Goal: Transaction & Acquisition: Download file/media

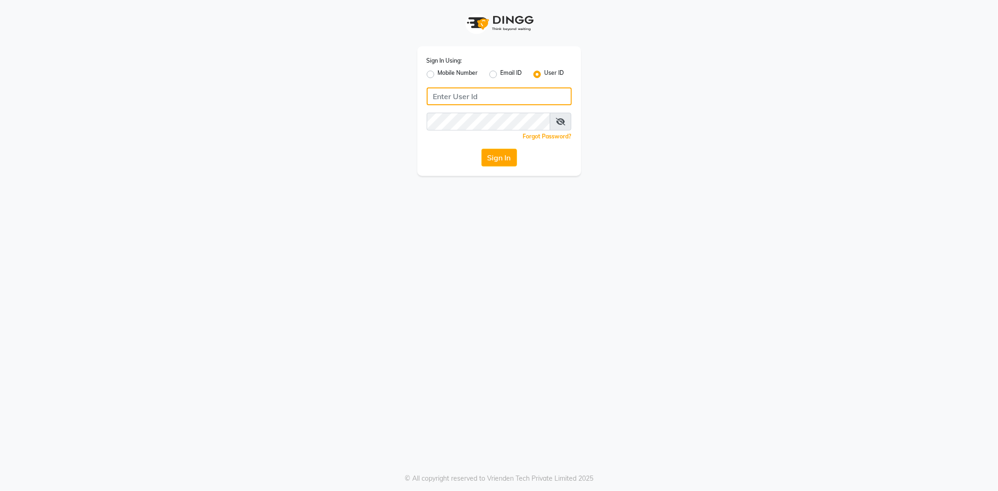
click at [483, 94] on input "Username" at bounding box center [498, 96] width 145 height 18
type input "[PERSON_NAME]@123"
click at [493, 153] on button "Sign In" at bounding box center [499, 158] width 36 height 18
click at [481, 149] on button "Sign In" at bounding box center [499, 158] width 36 height 18
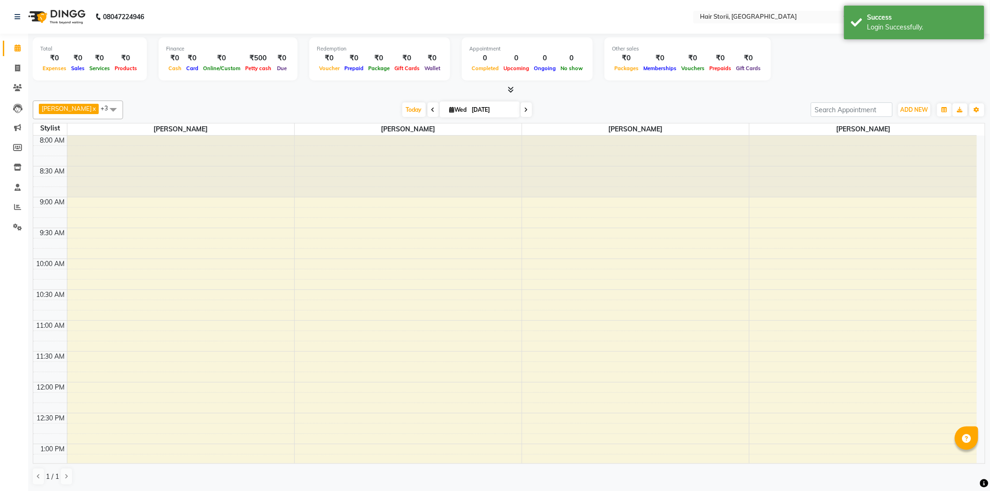
click at [508, 90] on icon at bounding box center [511, 89] width 6 height 7
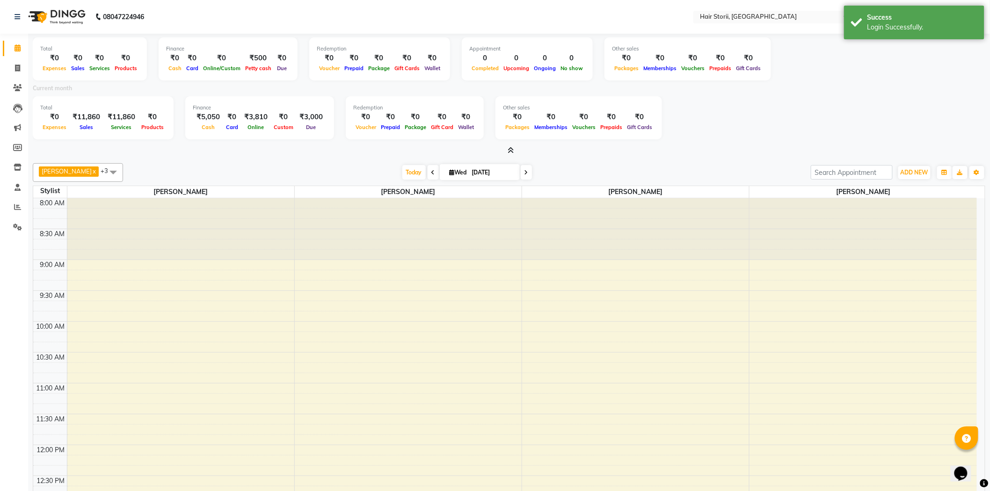
click at [505, 150] on span at bounding box center [509, 151] width 10 height 10
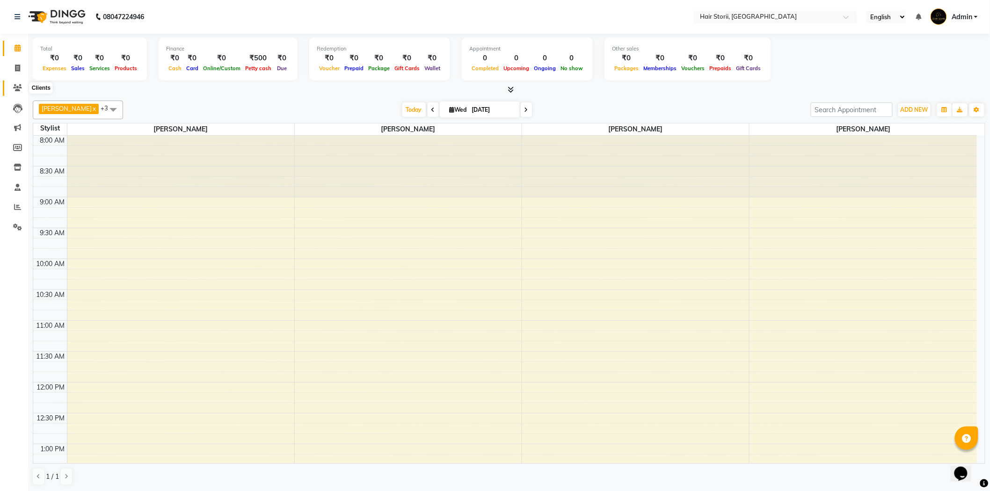
click at [15, 87] on icon at bounding box center [17, 87] width 9 height 7
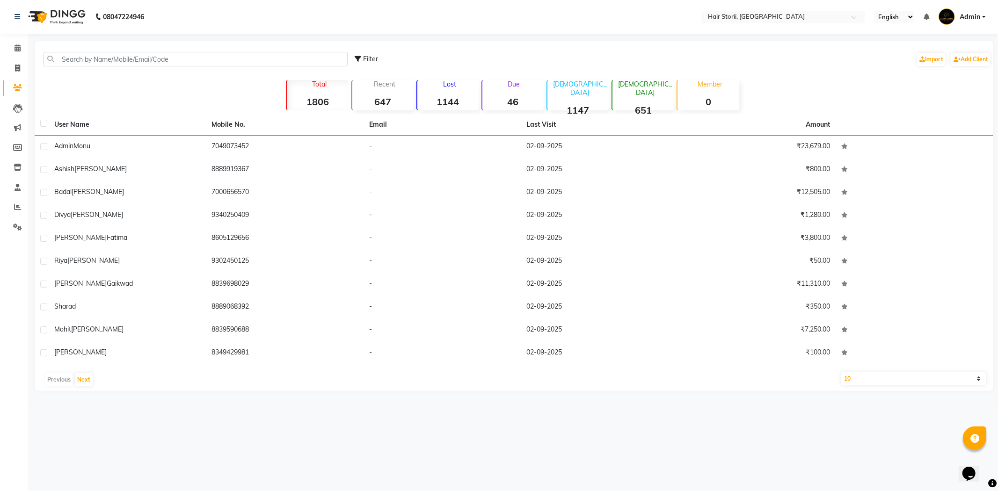
click at [515, 94] on div "Due 46" at bounding box center [512, 95] width 62 height 30
click at [86, 380] on button "Next" at bounding box center [84, 379] width 18 height 13
click at [84, 381] on button "Next" at bounding box center [84, 379] width 18 height 13
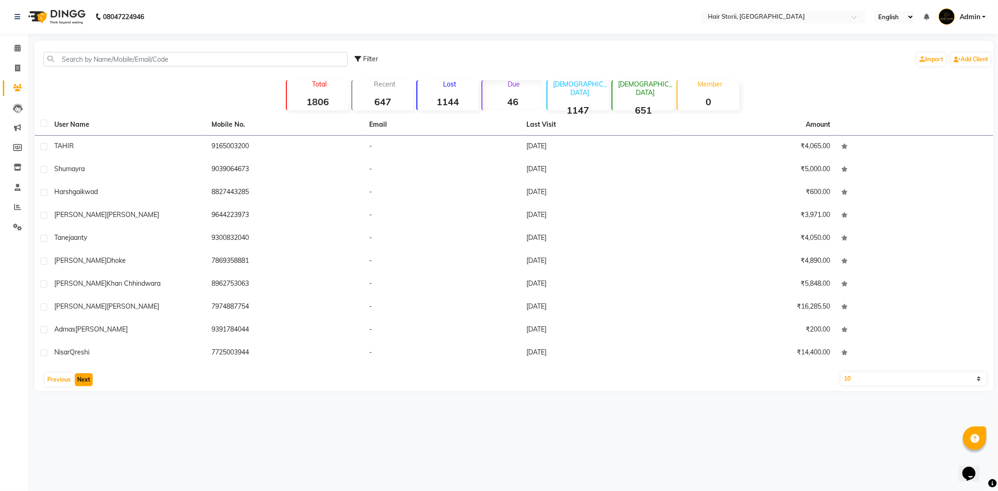
click at [87, 381] on button "Next" at bounding box center [84, 379] width 18 height 13
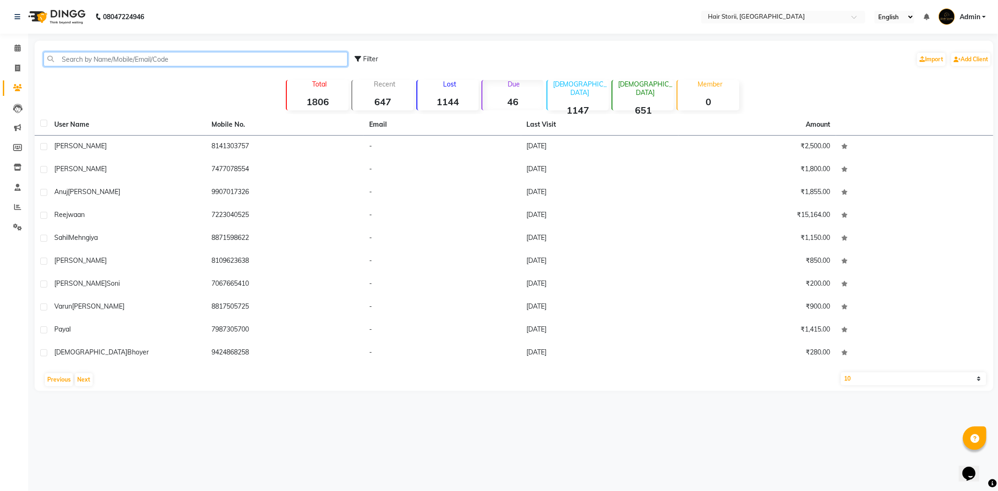
click at [238, 58] on input "text" at bounding box center [195, 59] width 304 height 14
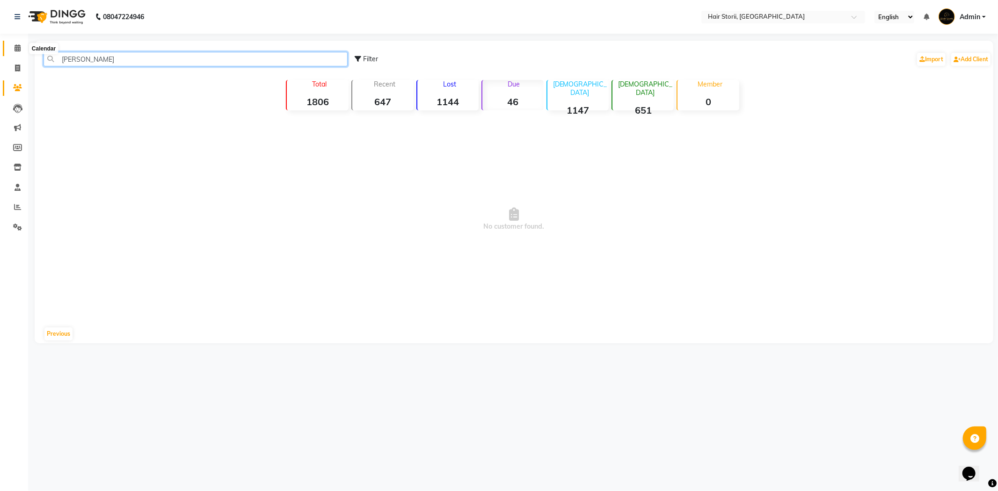
type input "[PERSON_NAME]"
click at [12, 45] on span at bounding box center [17, 48] width 16 height 11
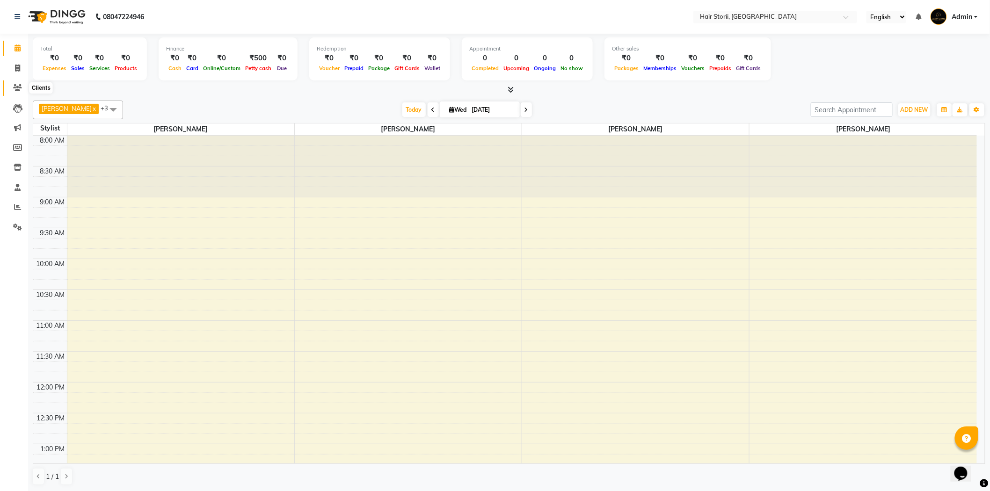
click at [15, 83] on span at bounding box center [17, 88] width 16 height 11
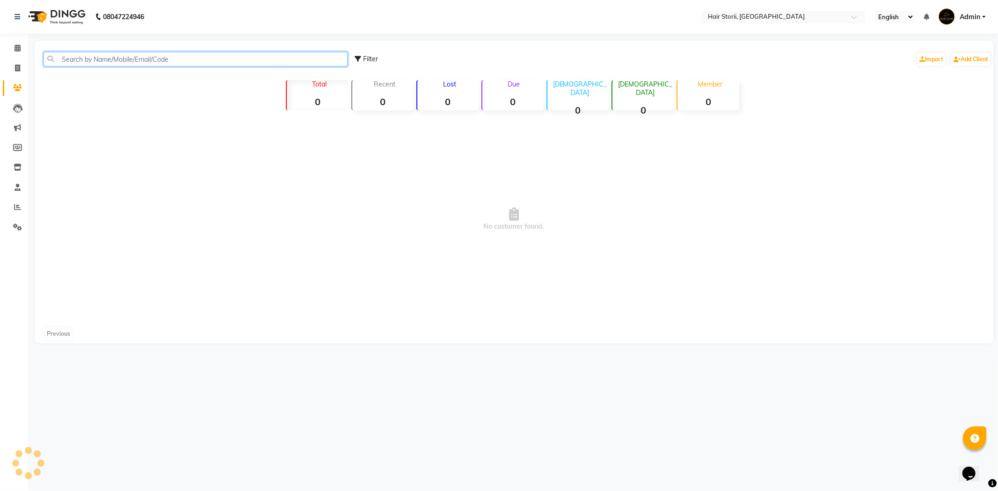
click at [152, 61] on input "text" at bounding box center [195, 59] width 304 height 14
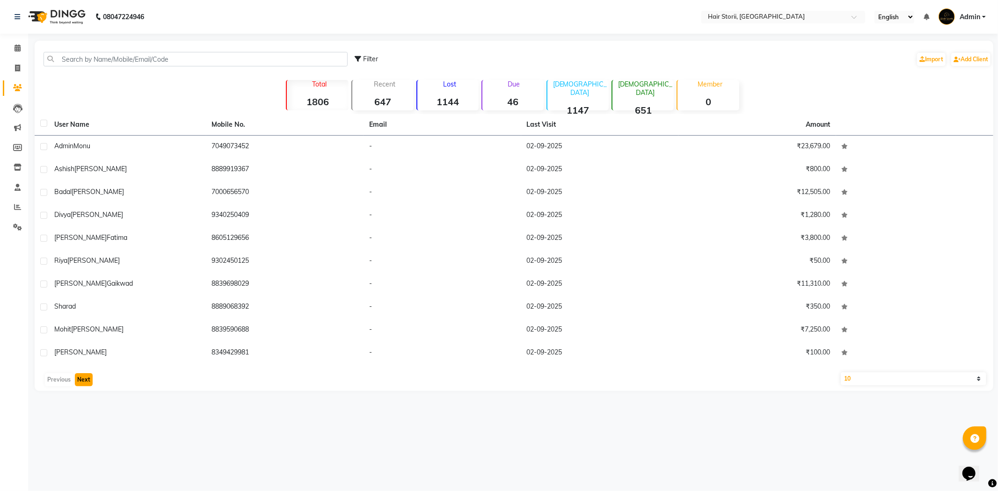
click at [85, 379] on button "Next" at bounding box center [84, 379] width 18 height 13
click at [87, 383] on button "Next" at bounding box center [84, 379] width 18 height 13
click at [88, 380] on button "Next" at bounding box center [84, 379] width 18 height 13
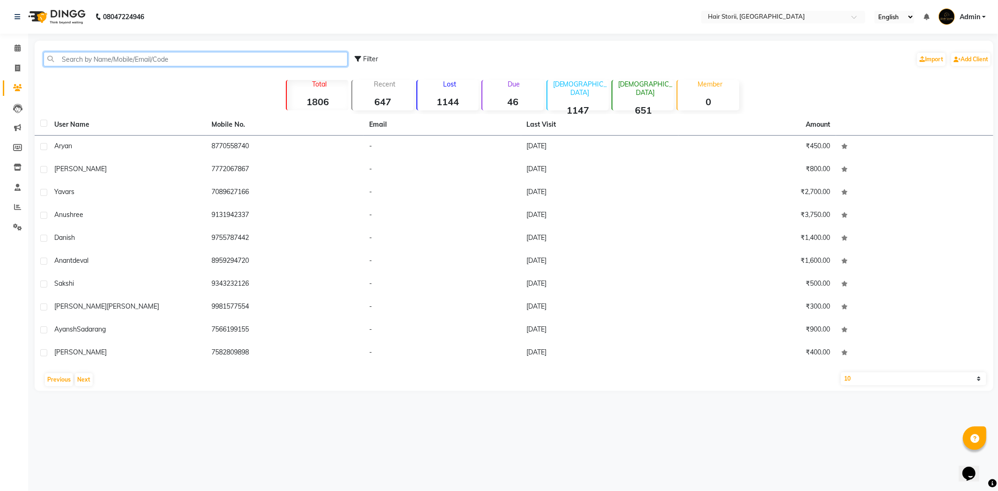
click at [203, 58] on input "text" at bounding box center [195, 59] width 304 height 14
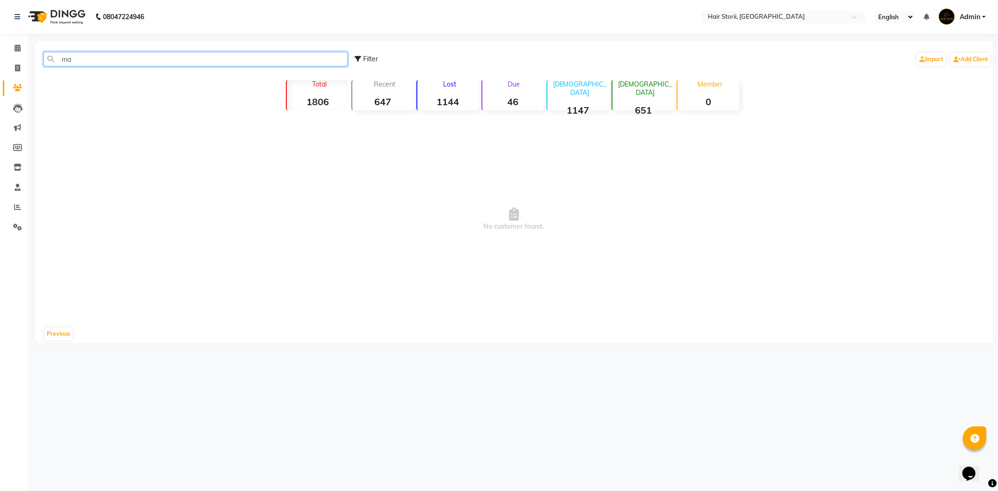
type input "m"
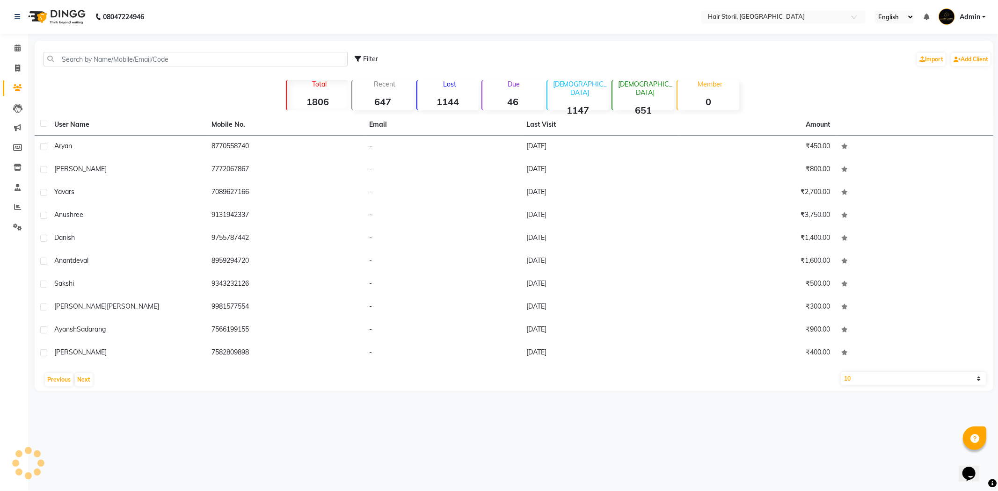
click at [520, 99] on strong "46" at bounding box center [512, 102] width 61 height 12
click at [978, 376] on select "10 50 100" at bounding box center [913, 378] width 146 height 13
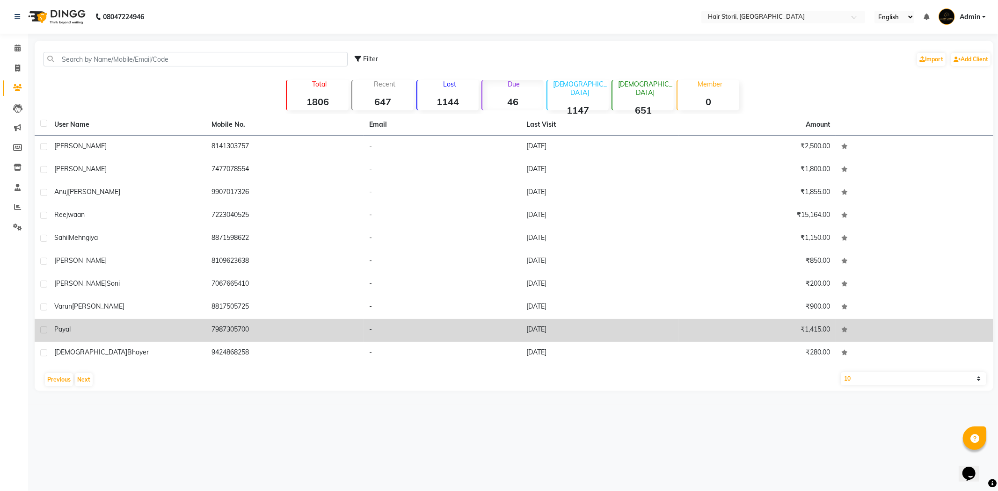
click at [947, 333] on td at bounding box center [915, 330] width 158 height 23
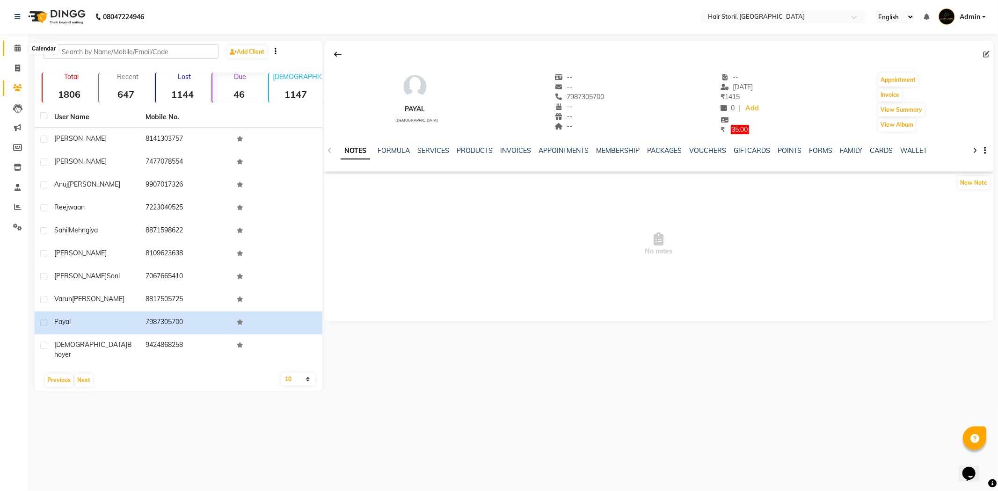
click at [14, 48] on icon at bounding box center [17, 47] width 6 height 7
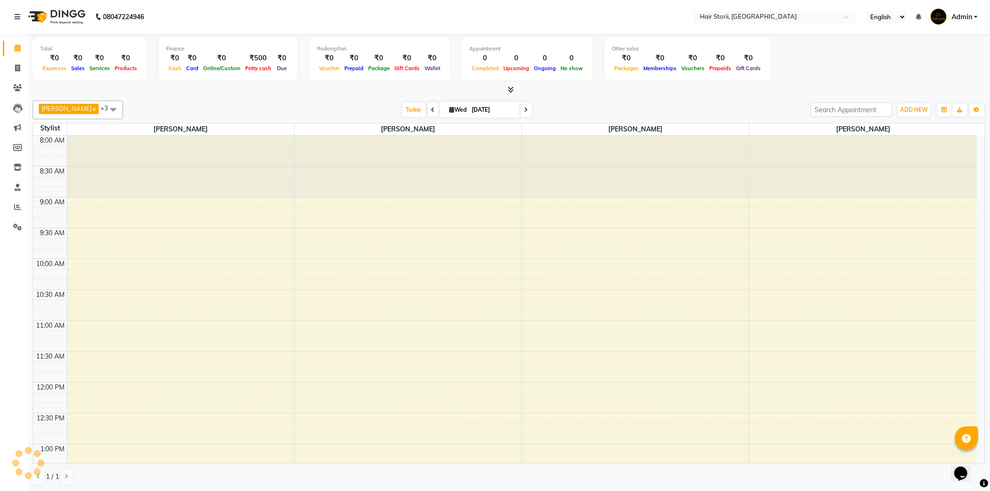
click at [14, 47] on icon at bounding box center [17, 47] width 6 height 7
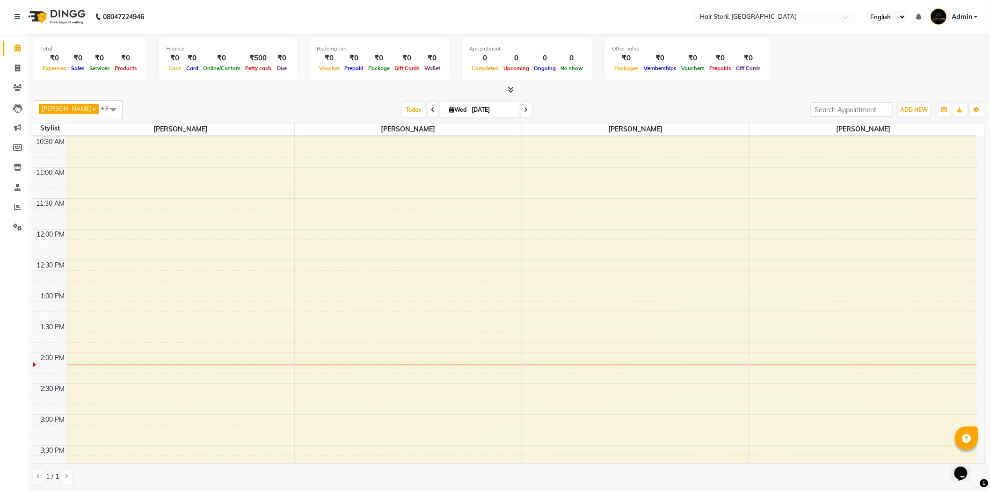
scroll to position [156, 0]
click at [311, 316] on div "8:00 AM 8:30 AM 9:00 AM 9:30 AM 10:00 AM 10:30 AM 11:00 AM 11:30 AM 12:00 PM 12…" at bounding box center [504, 473] width 943 height 987
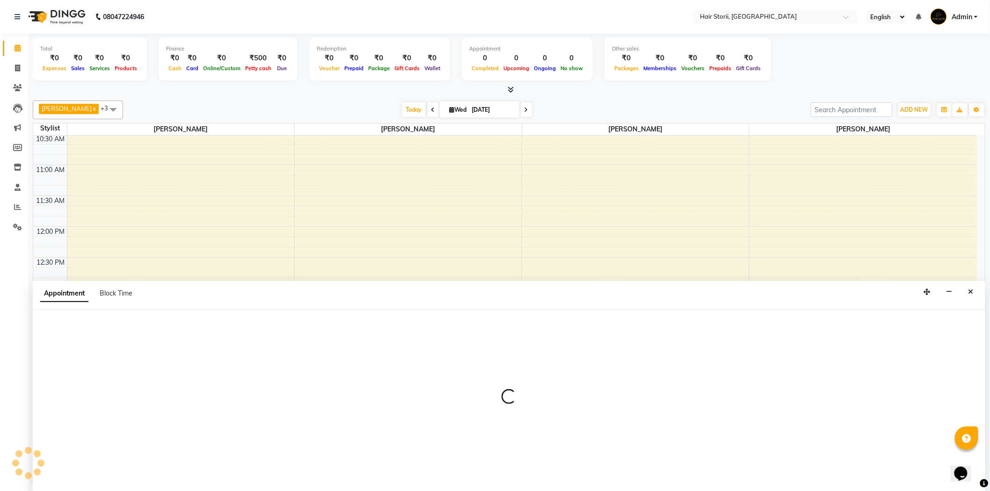
scroll to position [0, 0]
select select "51423"
select select "795"
select select "tentative"
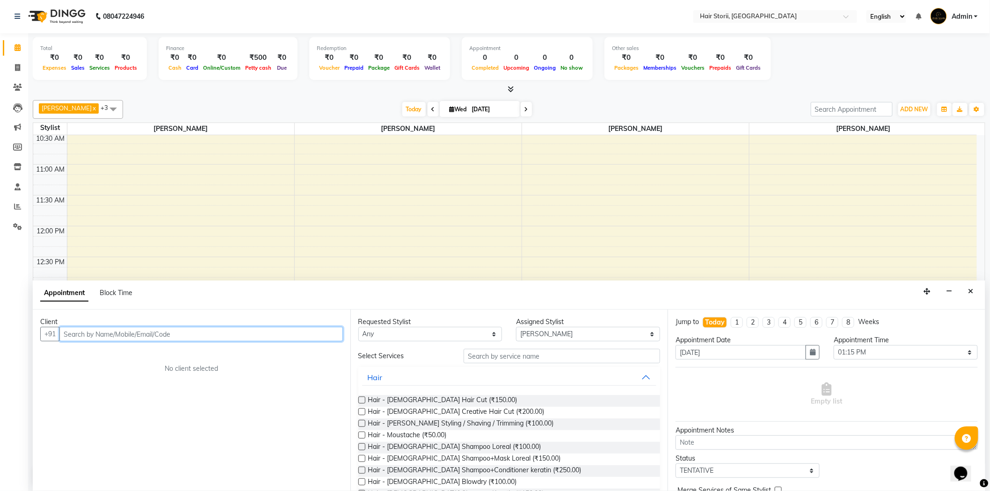
click at [265, 331] on input "text" at bounding box center [200, 334] width 283 height 14
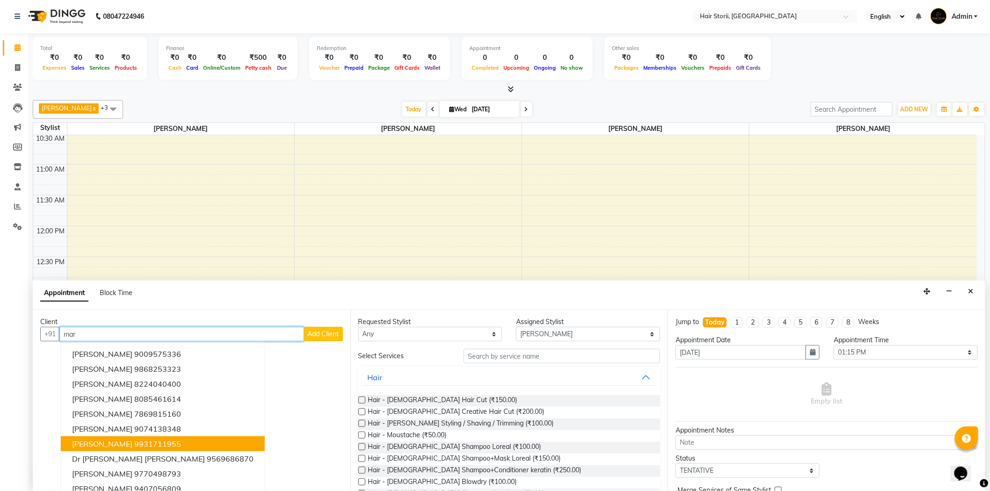
click at [151, 444] on ngb-highlight "9931711955" at bounding box center [157, 443] width 47 height 9
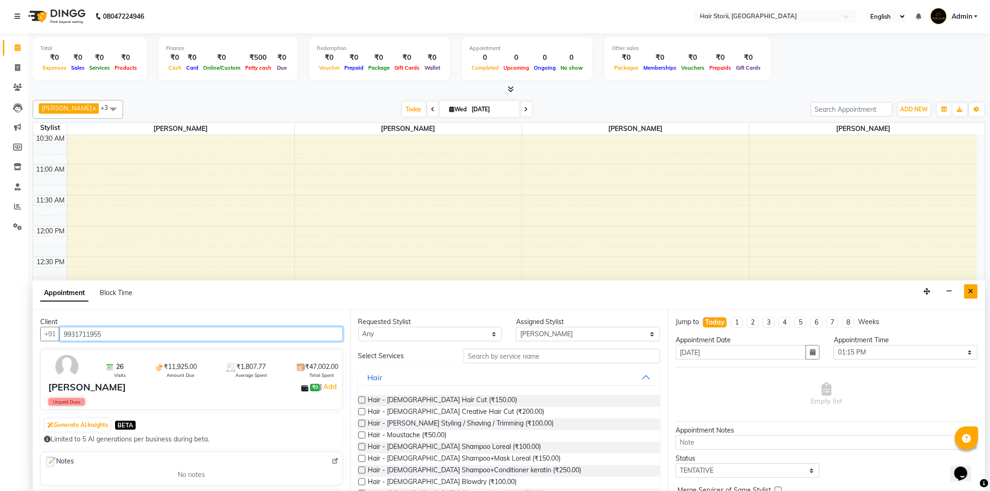
type input "9931711955"
click at [969, 290] on icon "Close" at bounding box center [970, 291] width 5 height 7
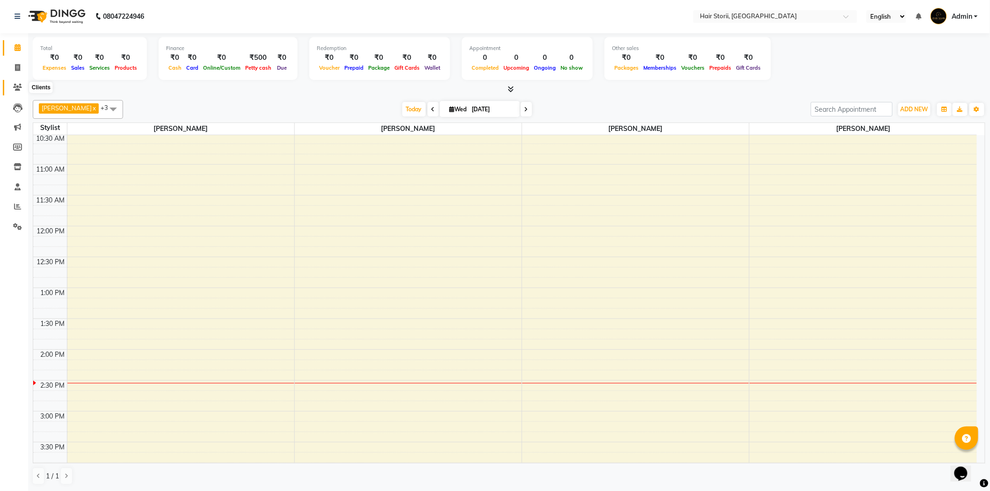
click at [19, 86] on icon at bounding box center [17, 87] width 9 height 7
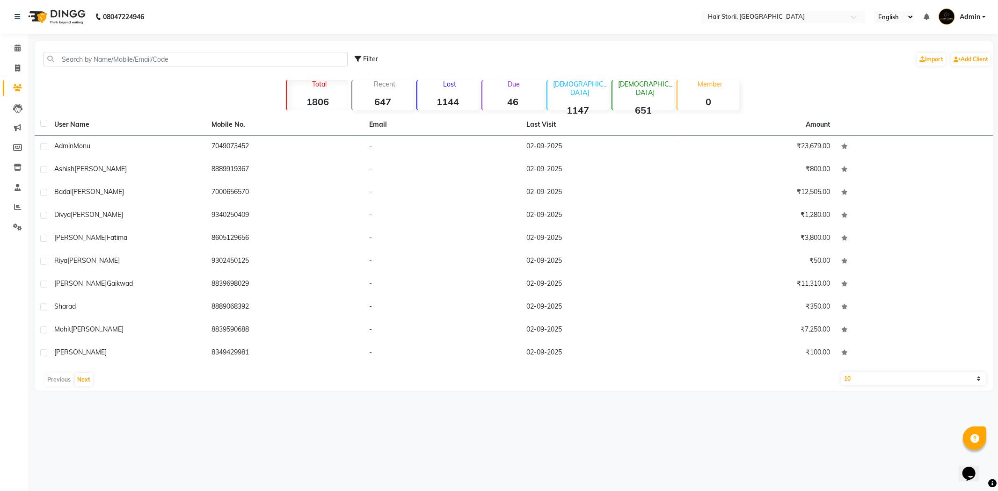
click at [520, 82] on p "Due" at bounding box center [513, 84] width 59 height 8
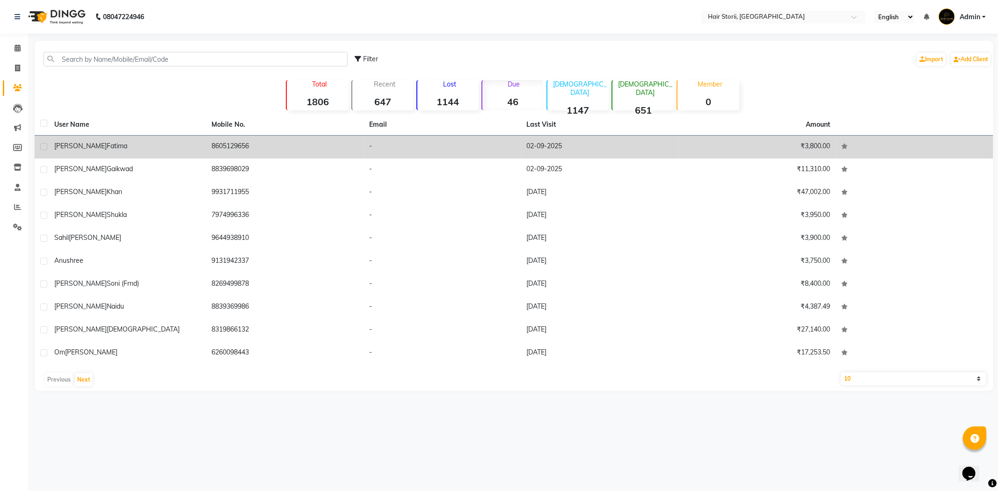
click at [98, 150] on div "[PERSON_NAME]" at bounding box center [127, 146] width 146 height 10
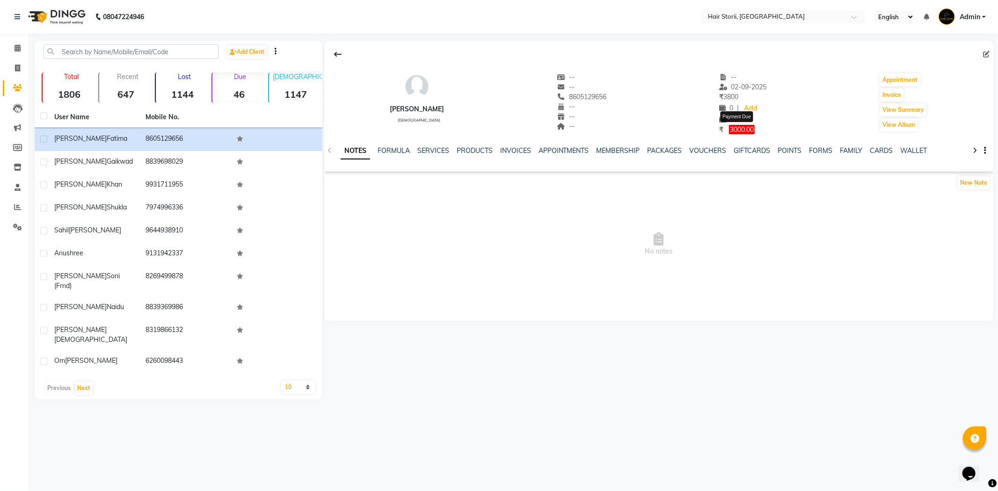
click at [732, 130] on span "3000.00" at bounding box center [742, 129] width 26 height 9
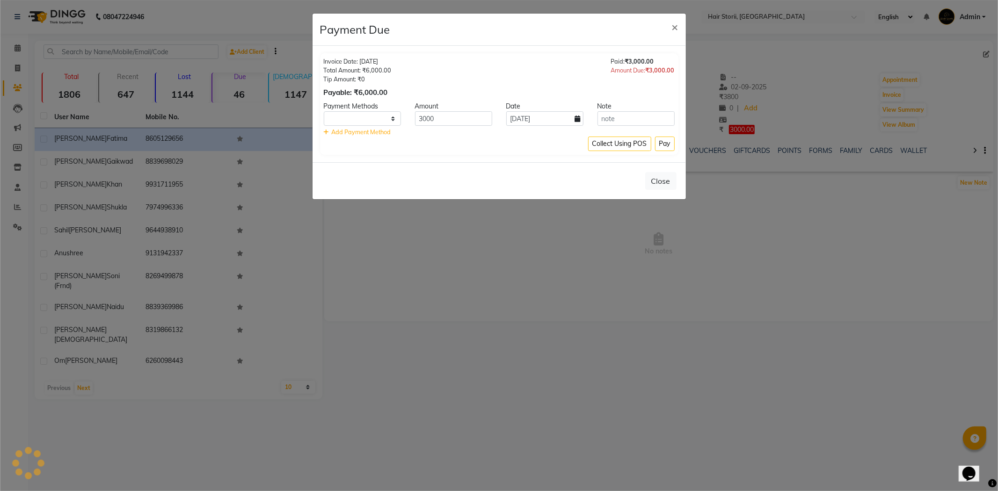
select select "1"
click at [659, 143] on button "Pay" at bounding box center [665, 144] width 20 height 14
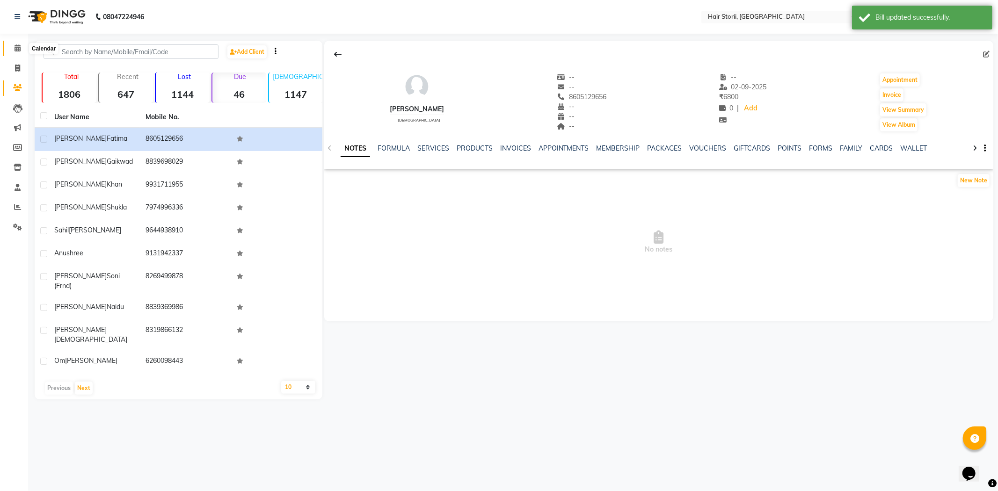
click at [14, 48] on icon at bounding box center [17, 47] width 6 height 7
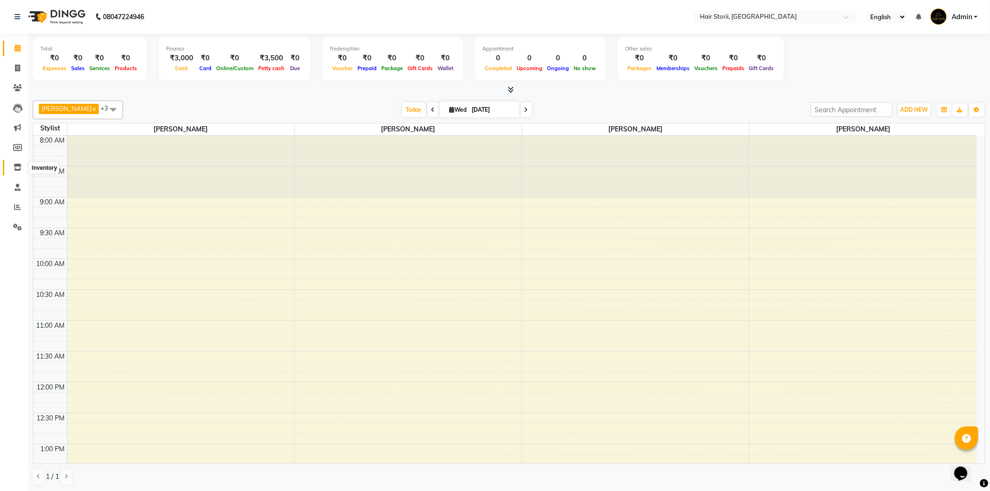
click at [17, 166] on icon at bounding box center [18, 167] width 8 height 7
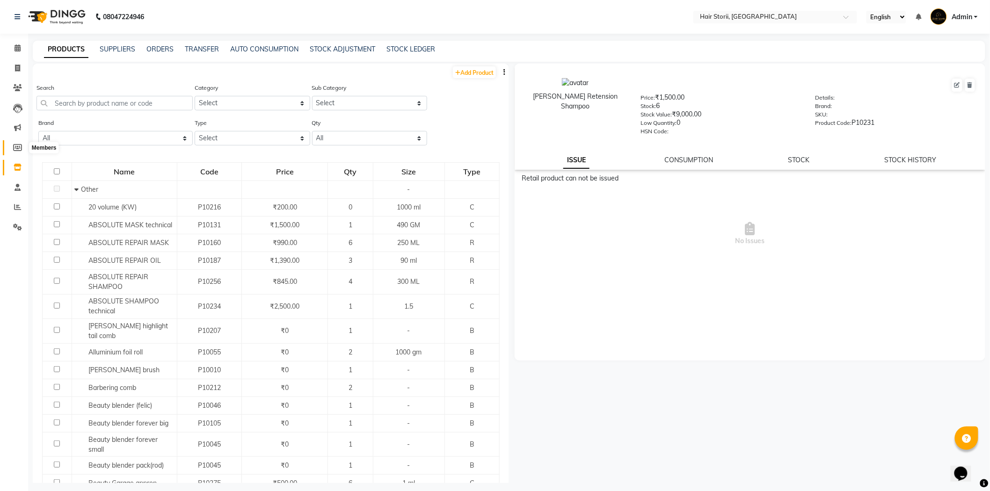
click at [14, 149] on icon at bounding box center [17, 147] width 9 height 7
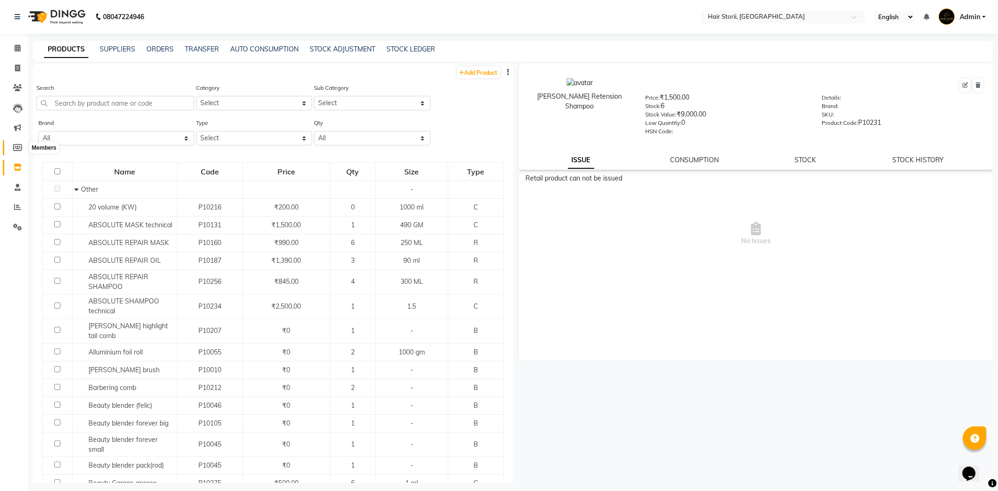
select select
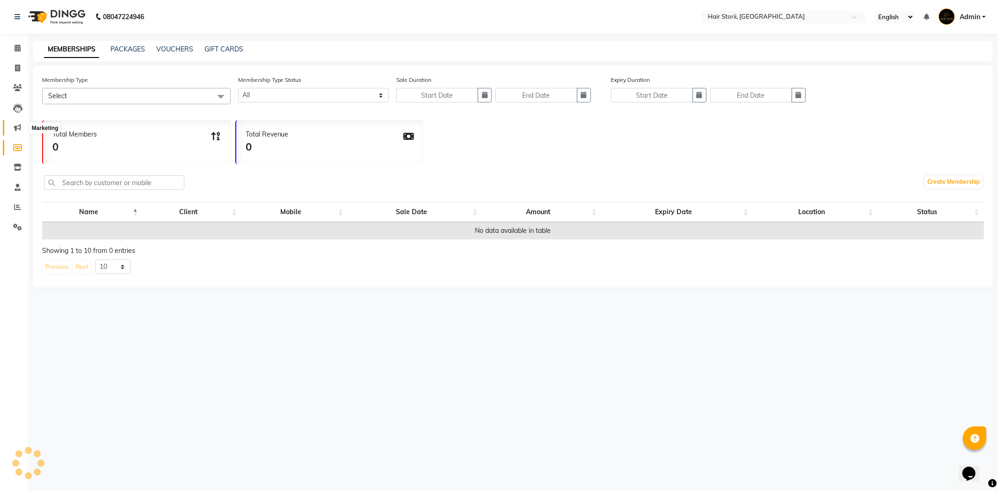
click at [14, 124] on icon at bounding box center [17, 127] width 7 height 7
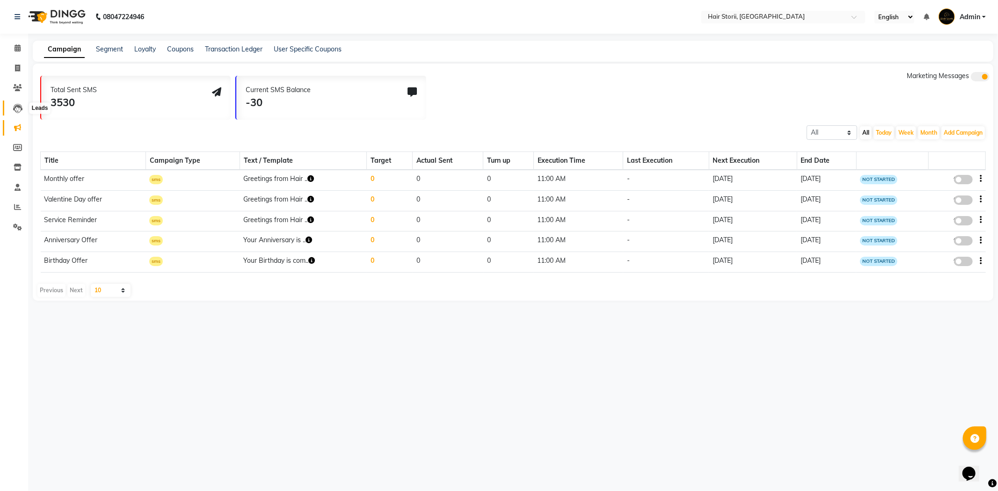
click at [15, 109] on icon at bounding box center [17, 108] width 9 height 9
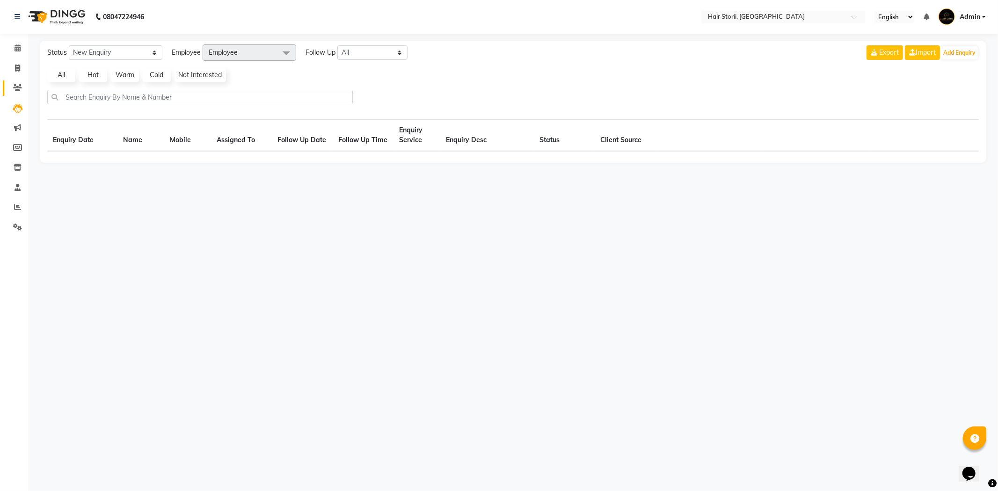
click at [15, 81] on link "Clients" at bounding box center [14, 87] width 22 height 15
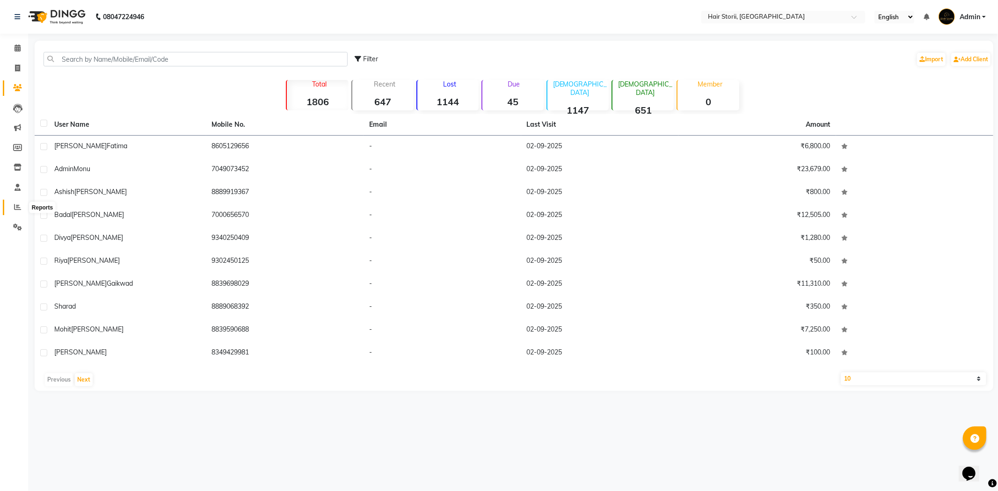
click at [14, 204] on icon at bounding box center [17, 206] width 7 height 7
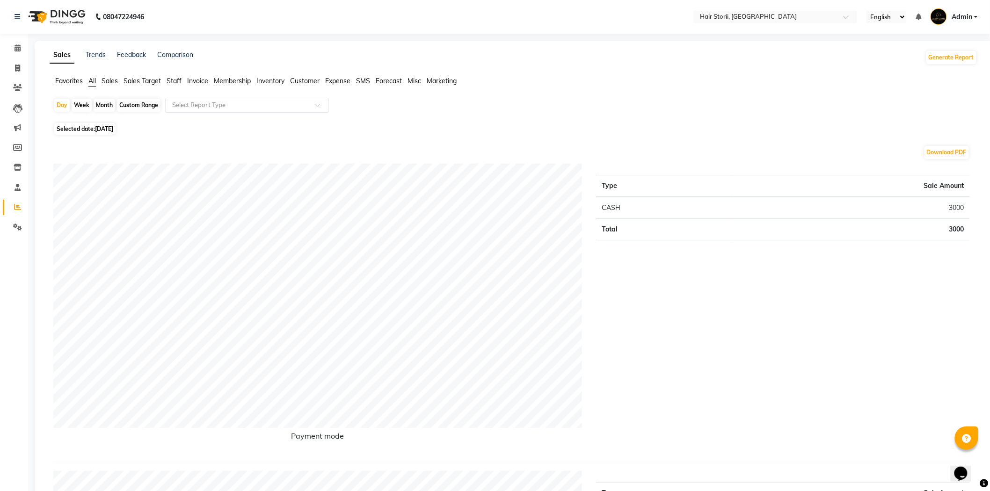
click at [191, 104] on input "text" at bounding box center [237, 105] width 135 height 9
click at [134, 106] on div "Custom Range" at bounding box center [138, 105] width 43 height 13
select select "9"
select select "2025"
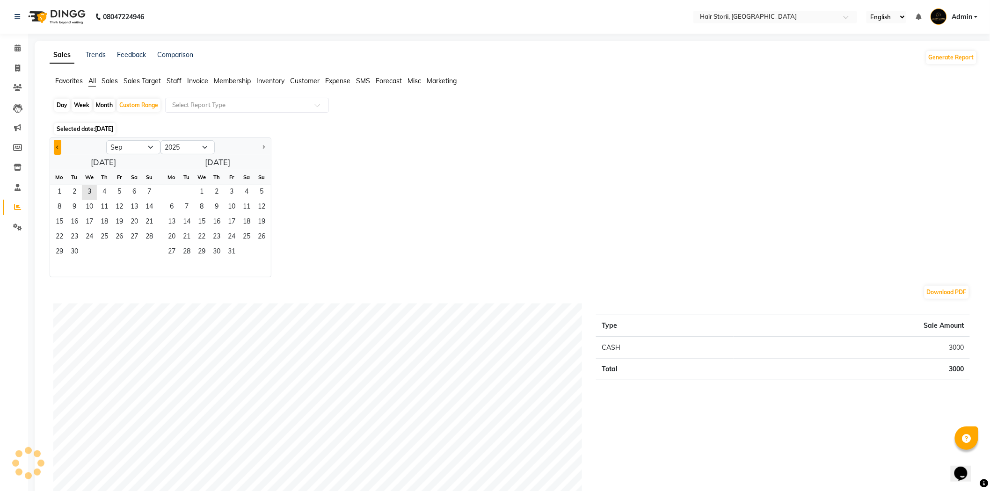
click at [57, 146] on span "Previous month" at bounding box center [57, 146] width 3 height 3
click at [53, 151] on div at bounding box center [78, 147] width 56 height 15
click at [57, 149] on button "Previous month" at bounding box center [57, 147] width 7 height 15
select select "7"
click at [76, 190] on span "1" at bounding box center [74, 192] width 15 height 15
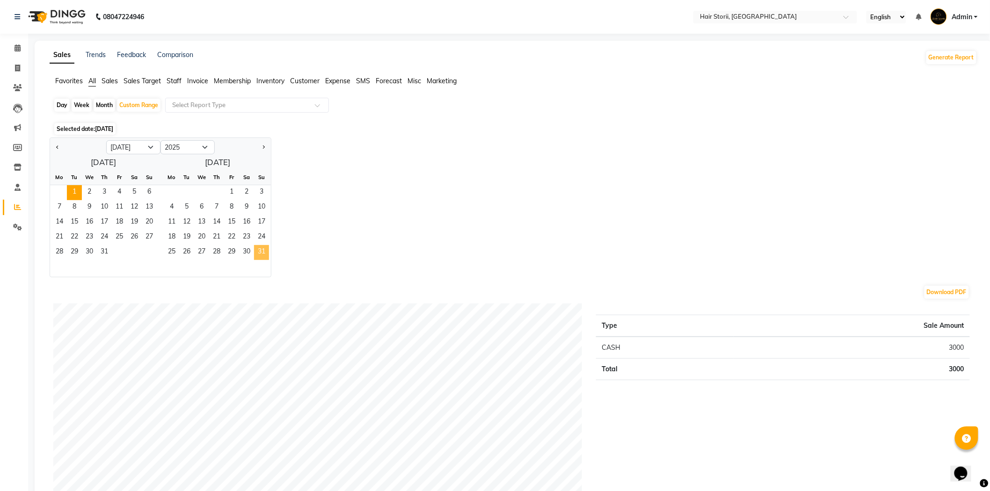
click at [260, 253] on span "31" at bounding box center [261, 252] width 15 height 15
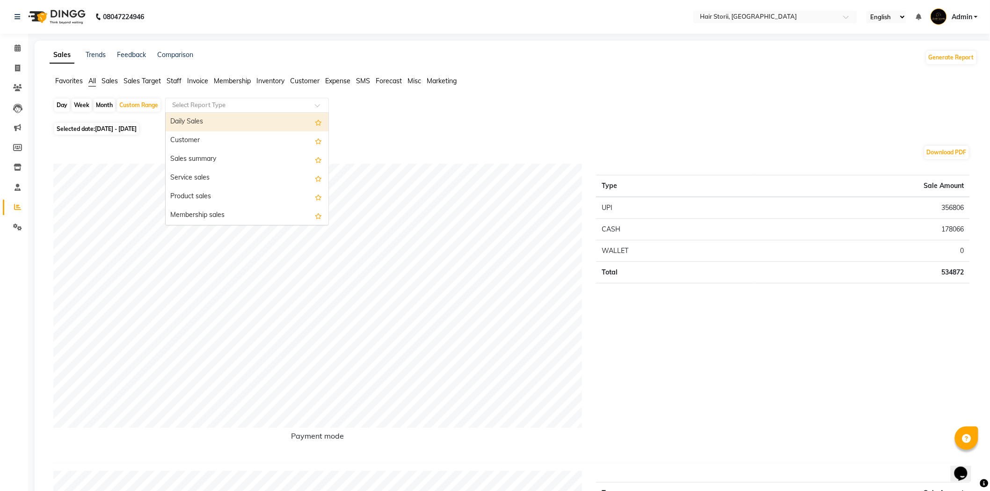
click at [234, 104] on input "text" at bounding box center [237, 105] width 135 height 9
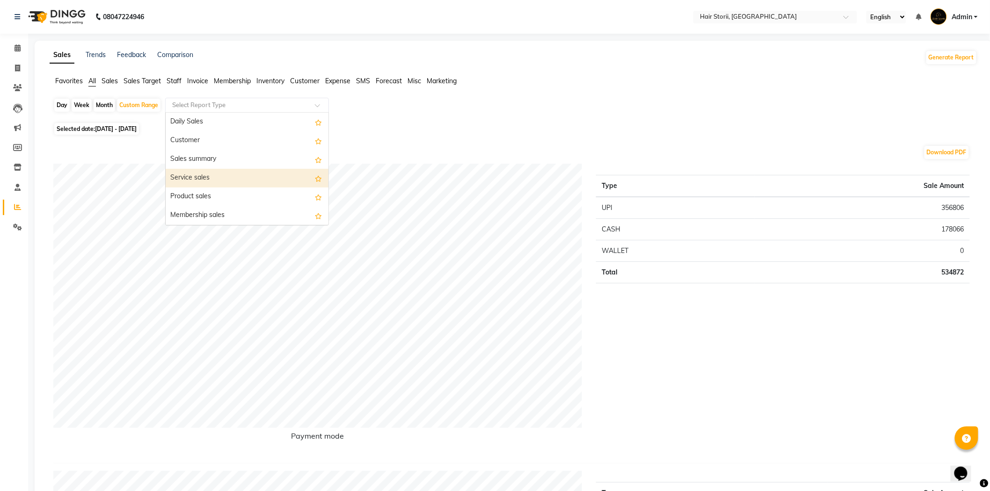
click at [227, 175] on div "Service sales" at bounding box center [247, 178] width 163 height 19
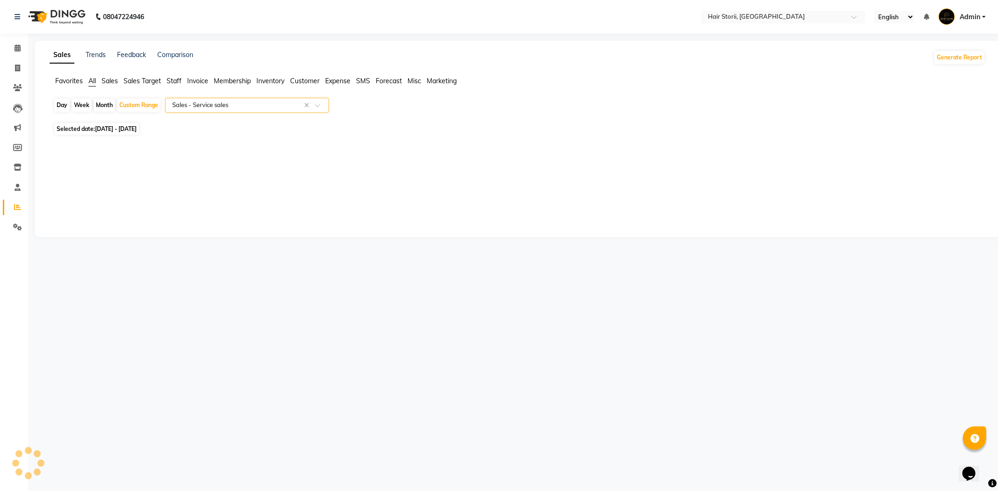
select select "filtered_report"
select select "csv"
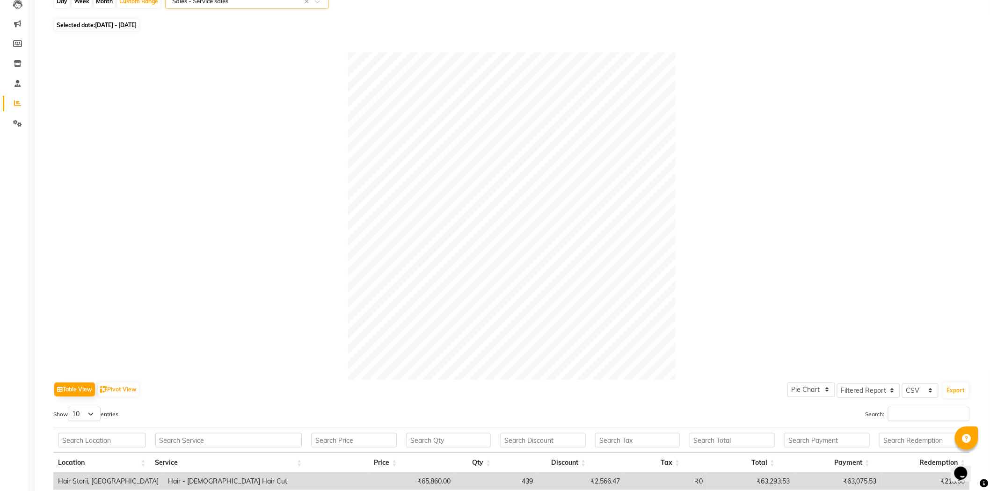
scroll to position [311, 0]
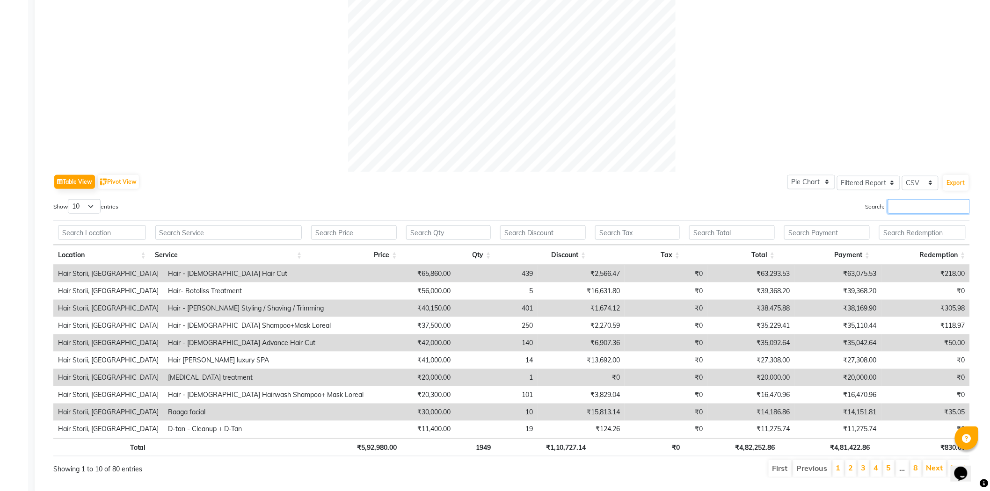
click at [909, 208] on input "Search:" at bounding box center [929, 206] width 82 height 14
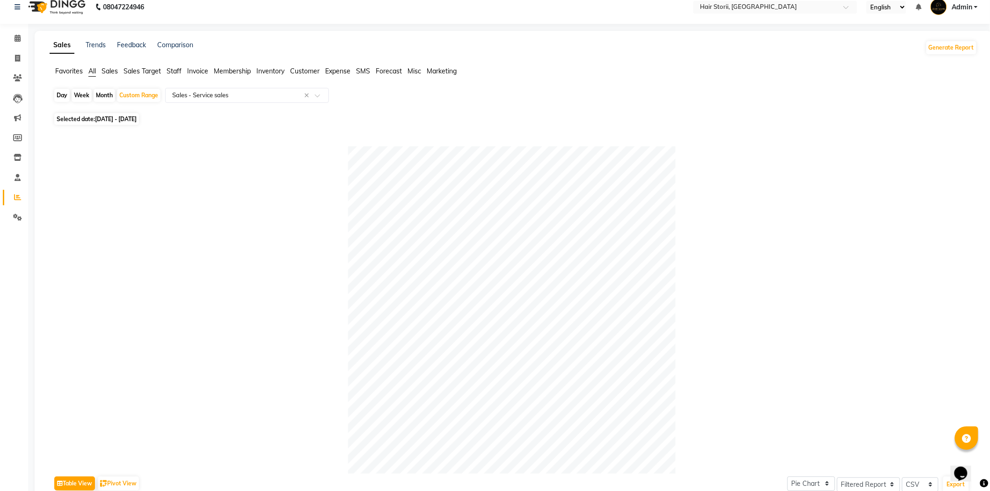
scroll to position [0, 0]
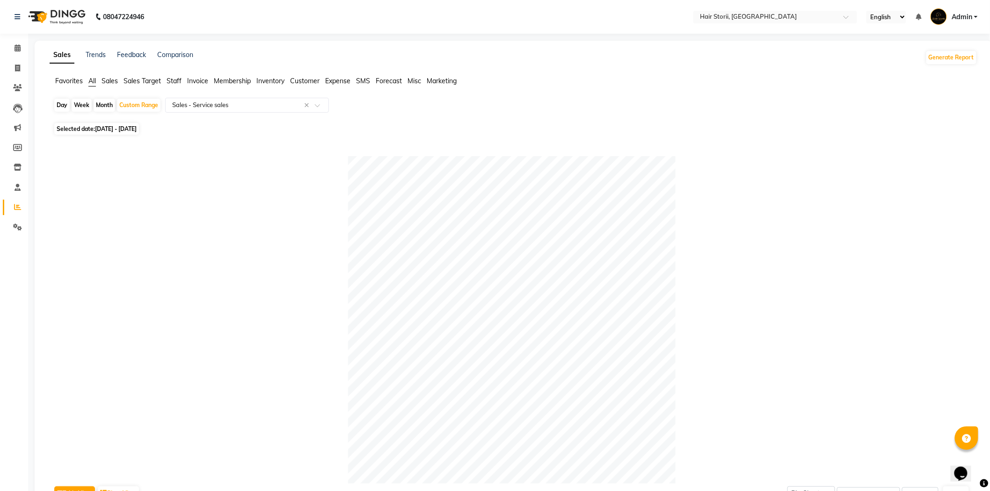
type input "skinora"
click at [137, 132] on span "[DATE] - [DATE]" at bounding box center [116, 128] width 42 height 7
select select "7"
select select "2025"
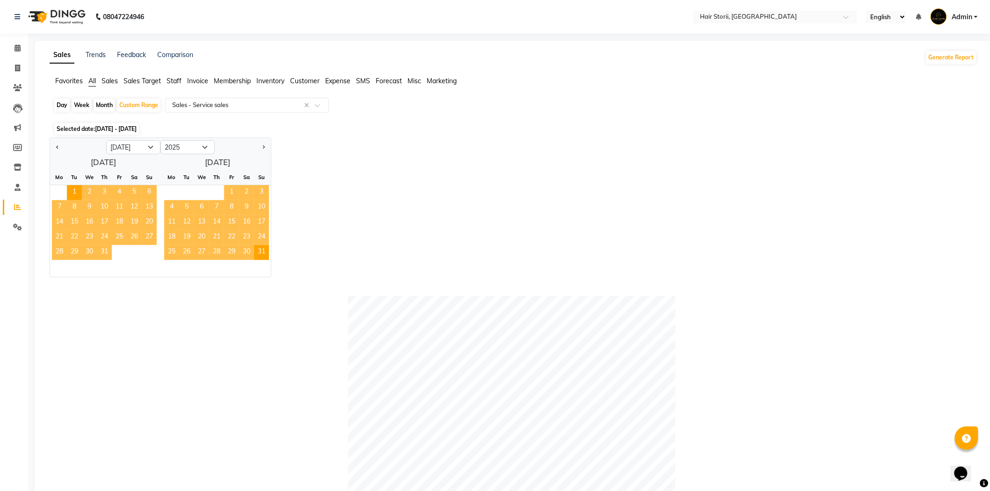
click at [109, 254] on span "31" at bounding box center [104, 252] width 15 height 15
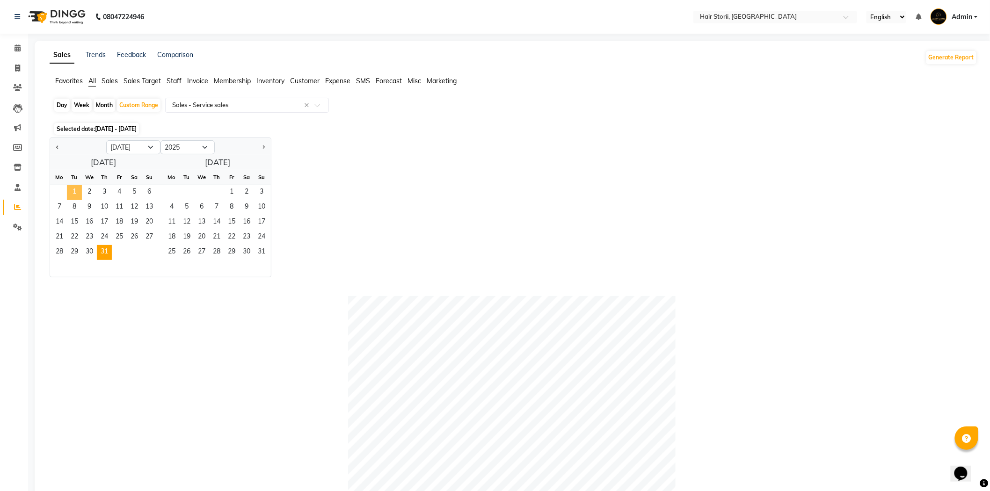
click at [72, 188] on span "1" at bounding box center [74, 192] width 15 height 15
click at [105, 249] on span "31" at bounding box center [104, 252] width 15 height 15
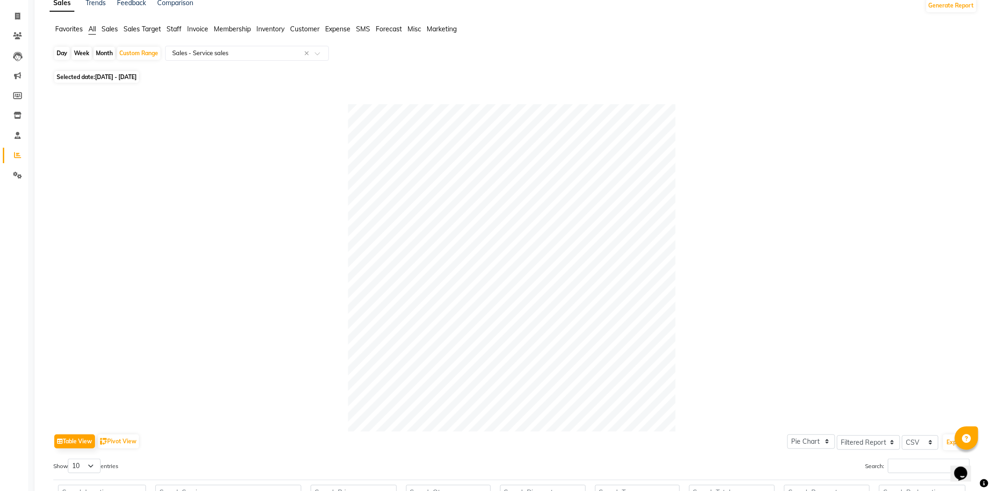
scroll to position [260, 0]
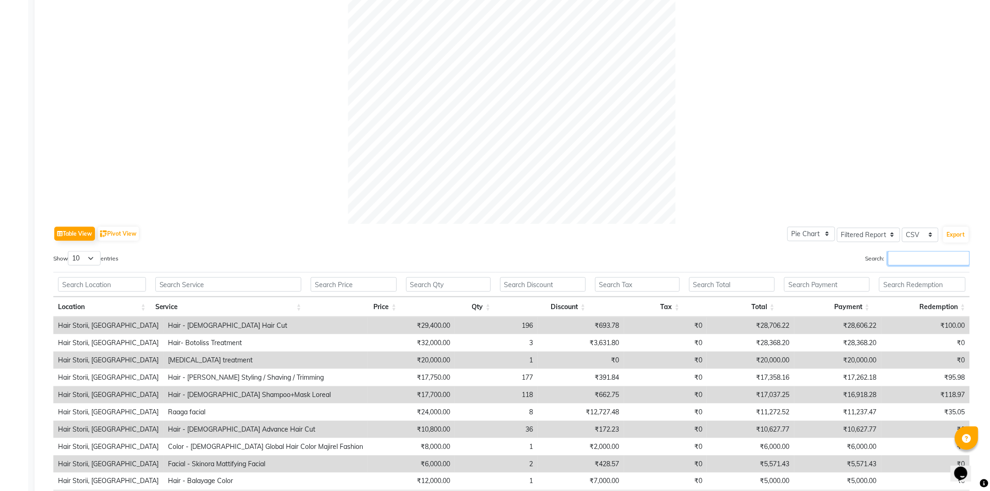
click at [900, 255] on input "Search:" at bounding box center [929, 258] width 82 height 14
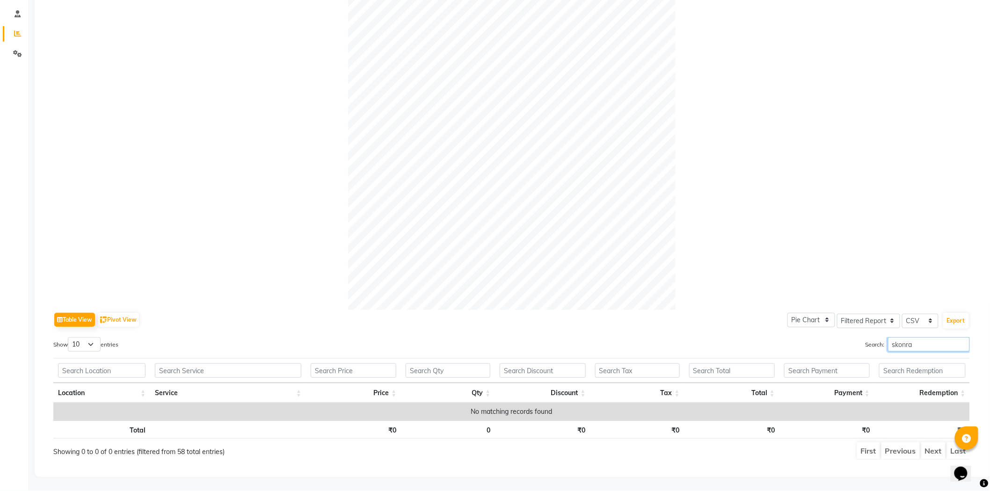
scroll to position [0, 0]
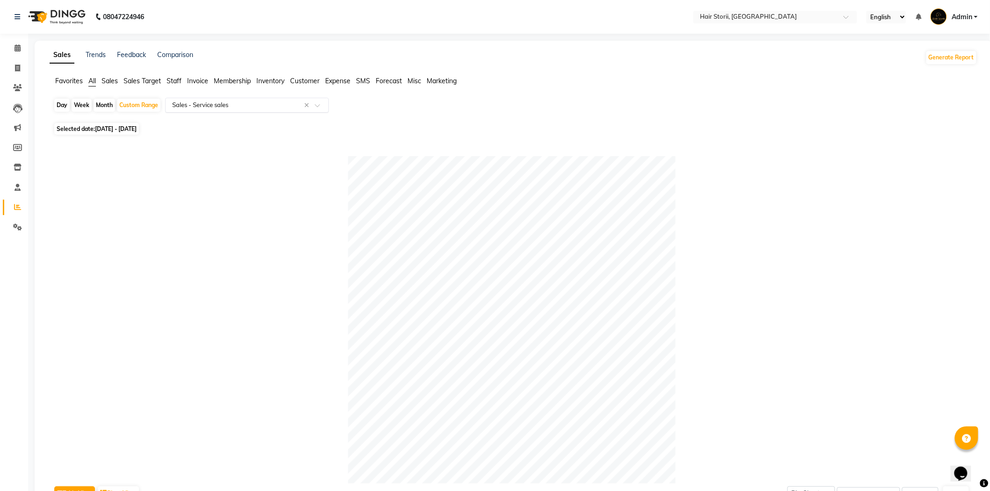
type input "skonra"
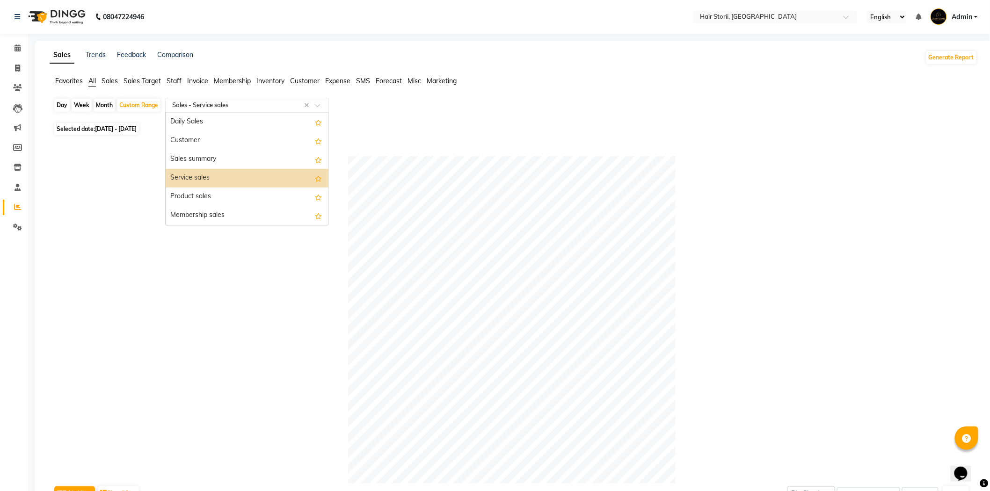
click at [233, 108] on input "text" at bounding box center [237, 105] width 135 height 9
click at [244, 180] on div "Service sales" at bounding box center [247, 178] width 163 height 19
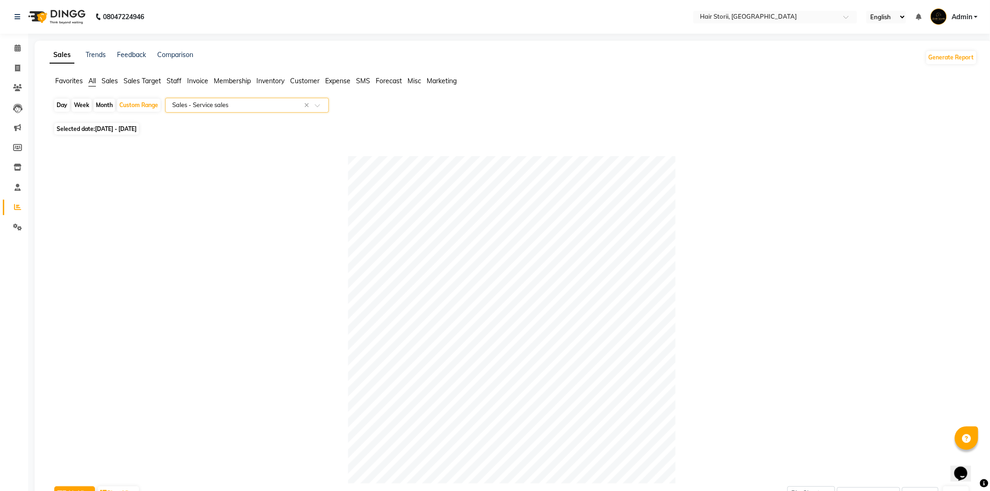
click at [105, 105] on div "Month" at bounding box center [105, 105] width 22 height 13
select select "7"
select select "2025"
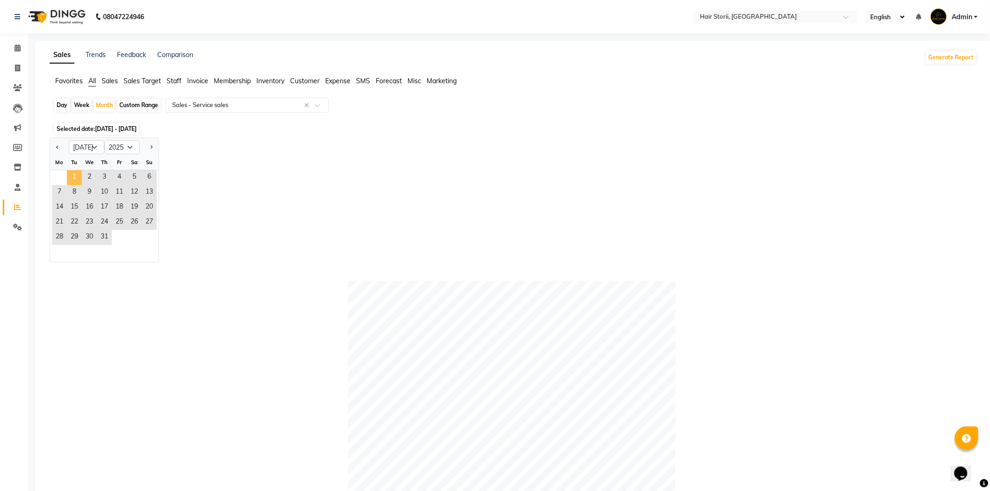
click at [73, 172] on span "1" at bounding box center [74, 177] width 15 height 15
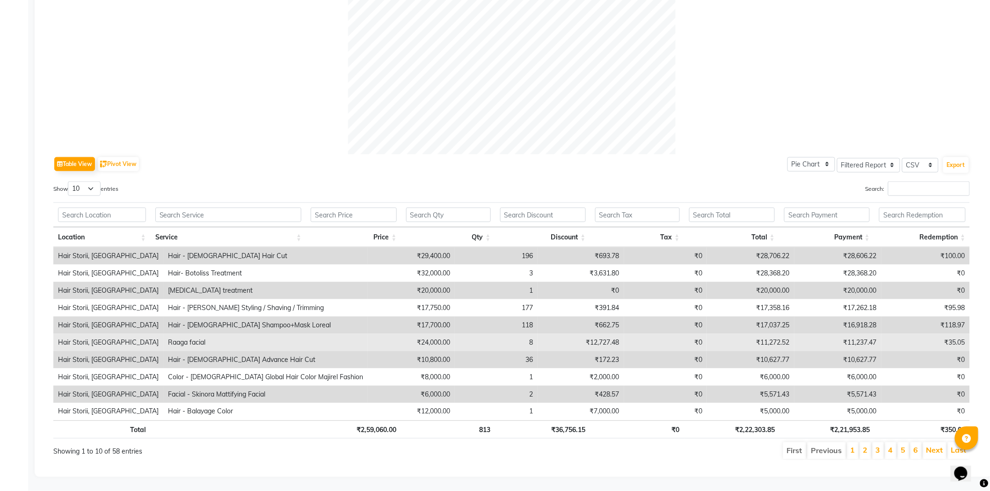
scroll to position [337, 0]
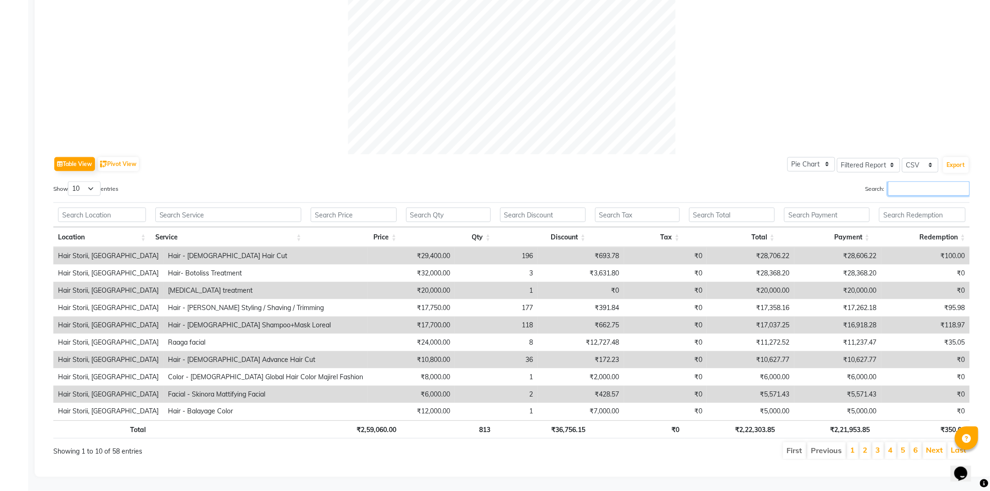
click at [906, 185] on input "Search:" at bounding box center [929, 188] width 82 height 14
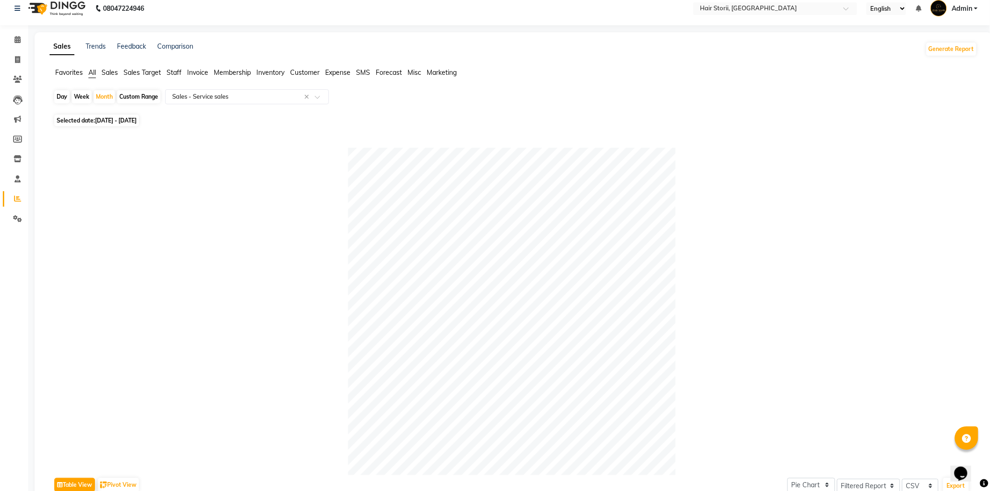
scroll to position [8, 0]
type input "skinora"
click at [137, 122] on span "[DATE] - [DATE]" at bounding box center [116, 120] width 42 height 7
select select "7"
select select "2025"
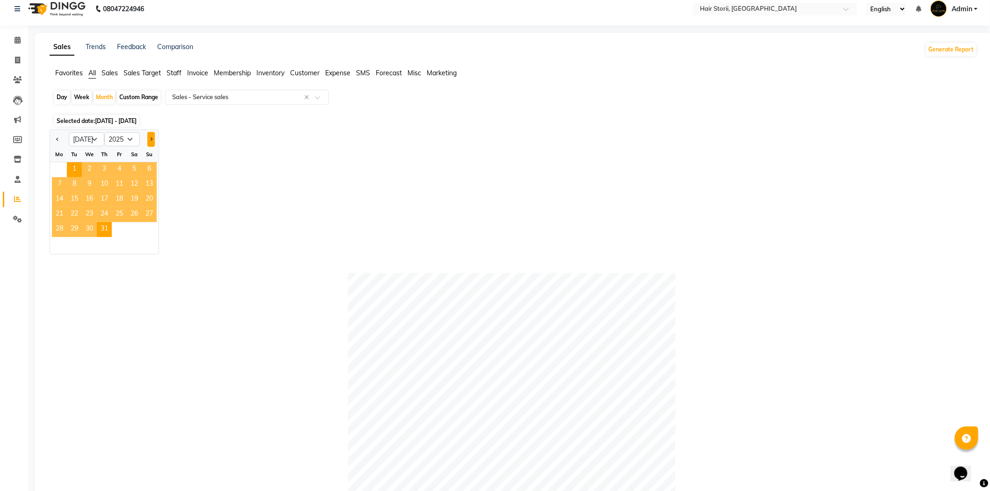
click at [148, 137] on button "Next month" at bounding box center [150, 139] width 7 height 15
select select "8"
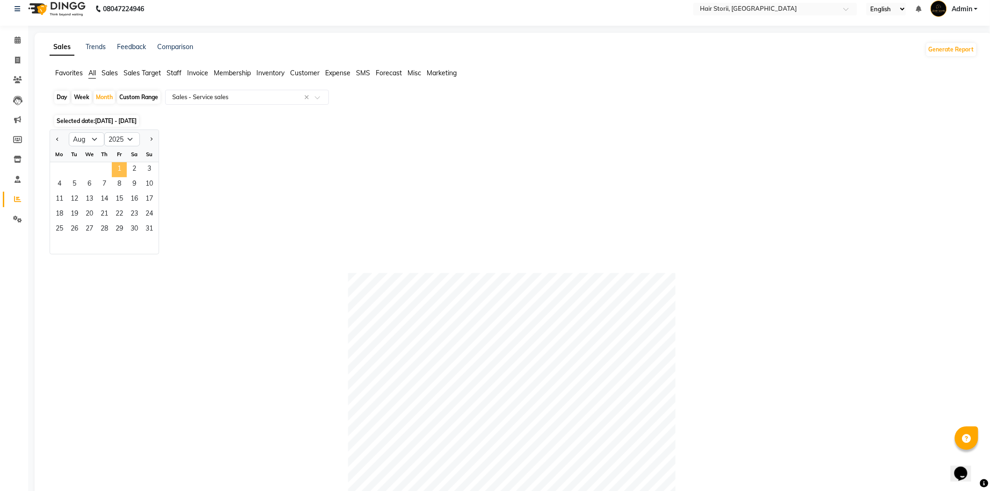
click at [115, 172] on span "1" at bounding box center [119, 169] width 15 height 15
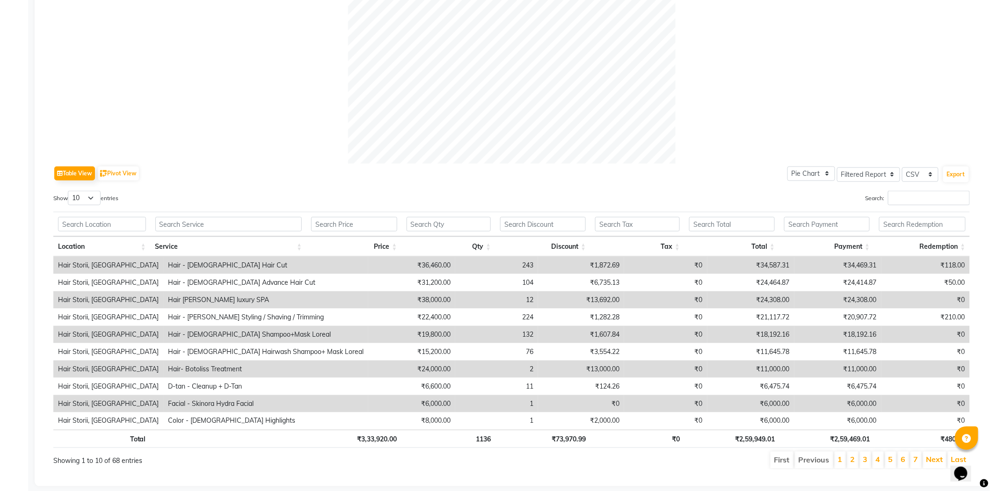
scroll to position [337, 0]
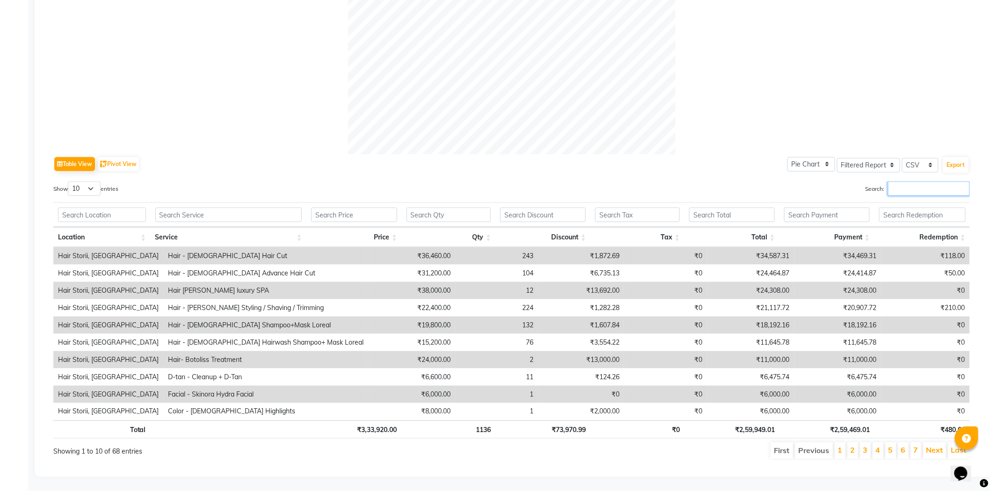
click at [951, 181] on input "Search:" at bounding box center [929, 188] width 82 height 14
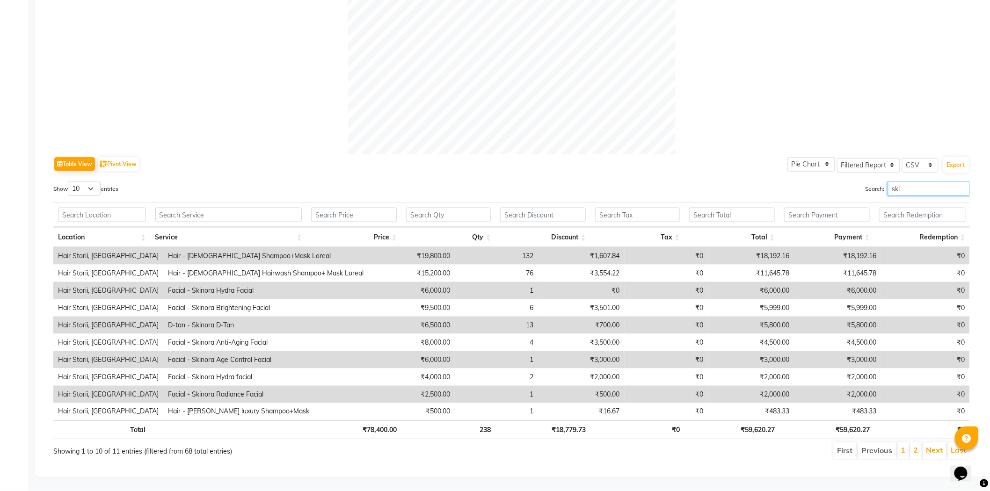
scroll to position [285, 0]
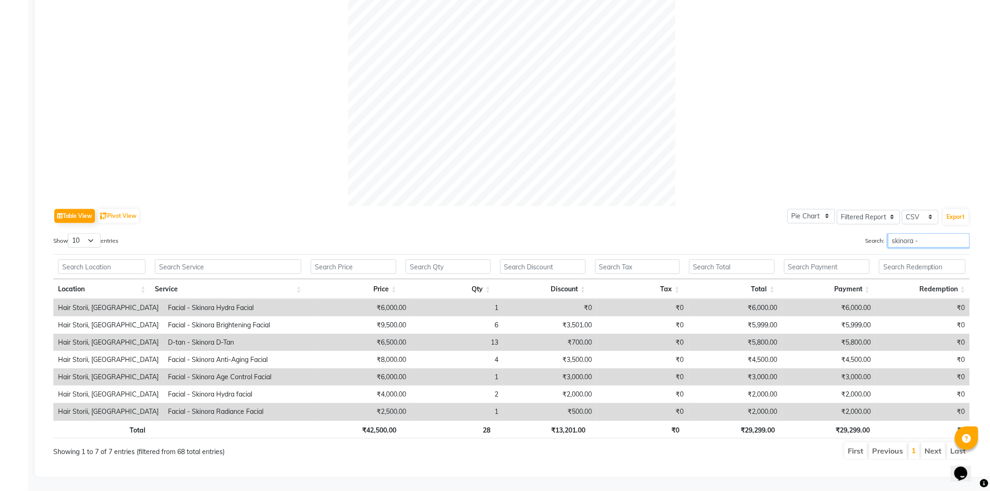
type input "skinora -"
click at [163, 412] on td "Facial - Skinora Radiance Facial" at bounding box center [240, 411] width 154 height 17
